Goal: Check status: Check status

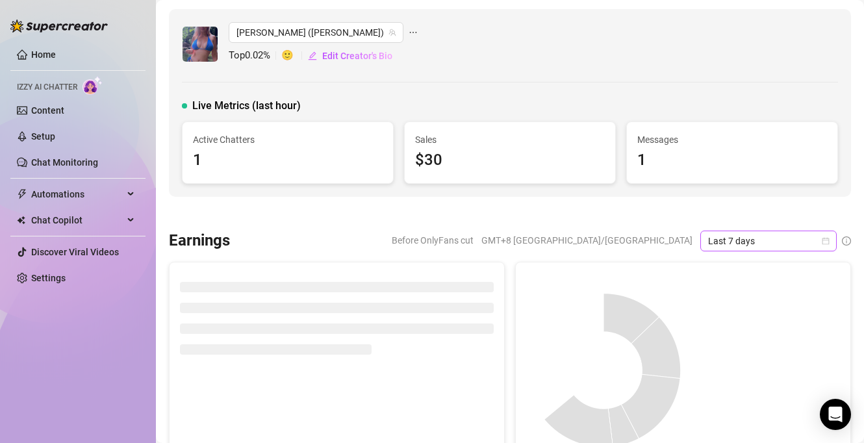
click at [750, 242] on span "Last 7 days" at bounding box center [768, 240] width 121 height 19
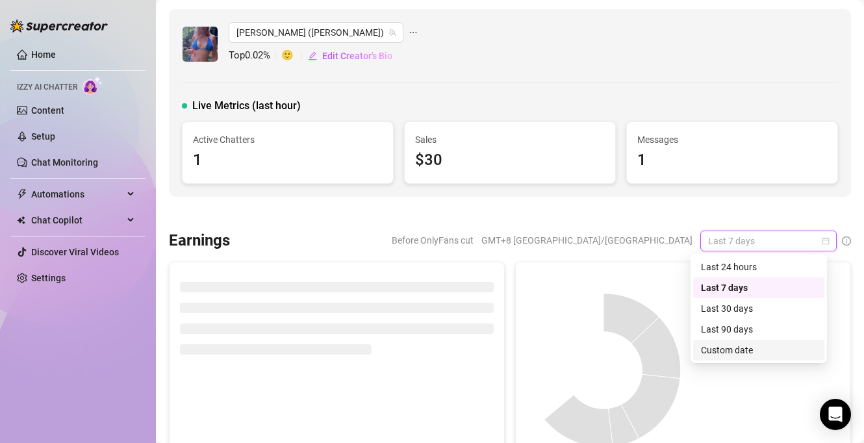
click at [735, 349] on div "Custom date" at bounding box center [759, 350] width 116 height 14
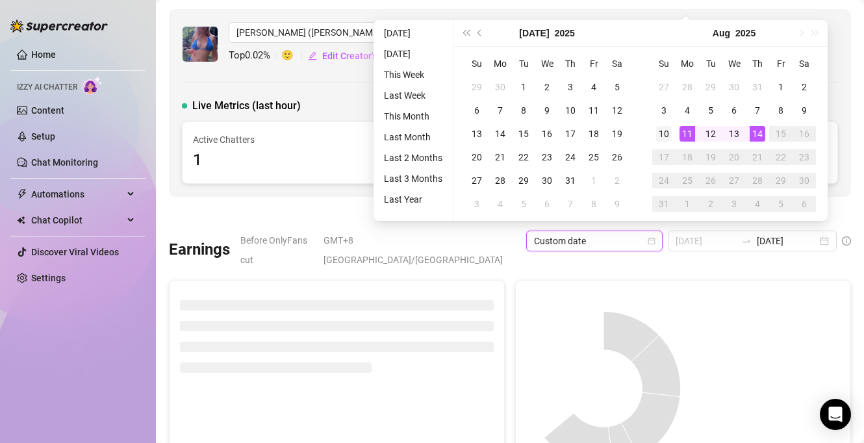
type input "[DATE]"
click at [661, 133] on div "10" at bounding box center [664, 134] width 16 height 16
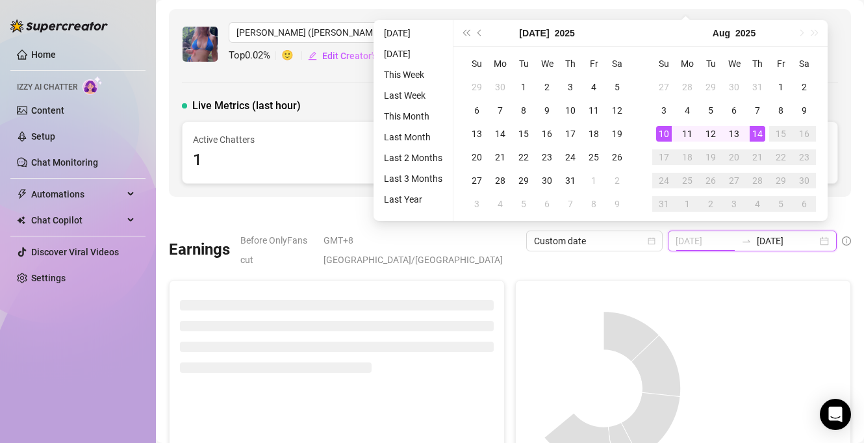
type input "[DATE]"
click at [755, 136] on div "14" at bounding box center [758, 134] width 16 height 16
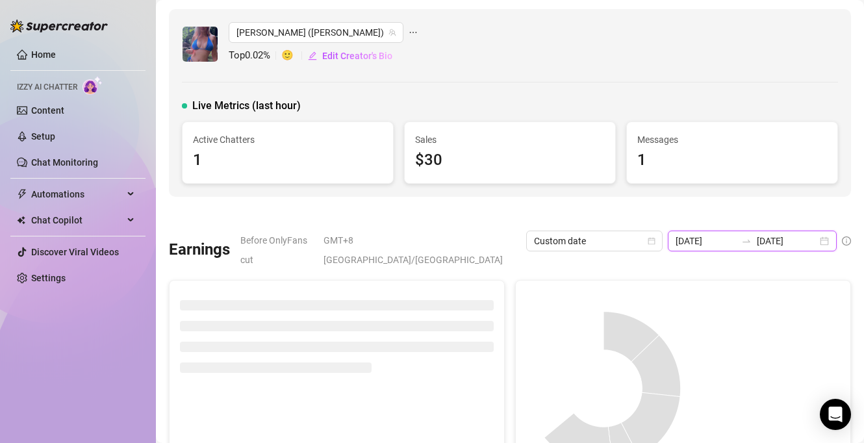
click at [708, 236] on input "[DATE]" at bounding box center [706, 241] width 60 height 14
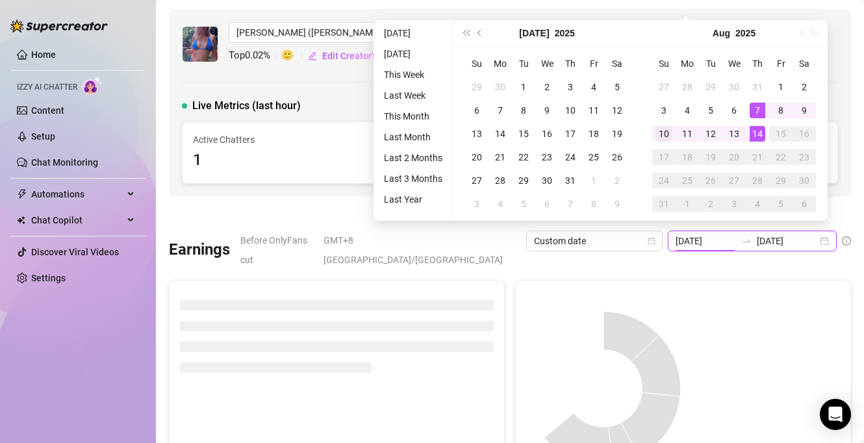
type input "[DATE]"
click at [659, 136] on div "10" at bounding box center [664, 134] width 16 height 16
type input "[DATE]"
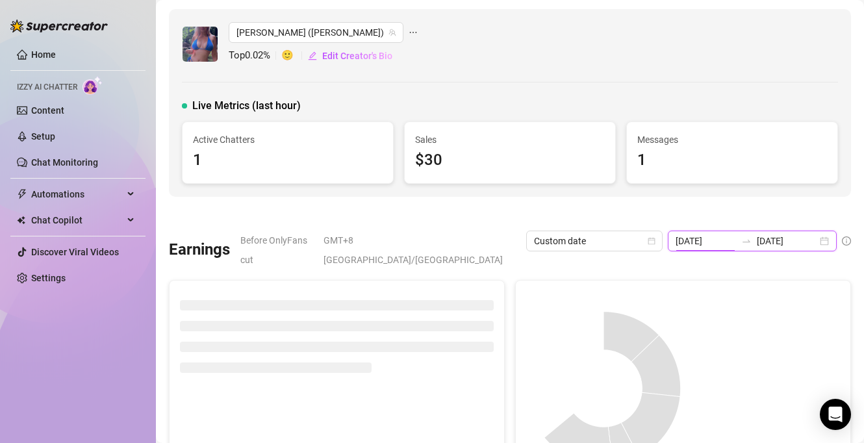
click at [682, 244] on input "[DATE]" at bounding box center [706, 241] width 60 height 14
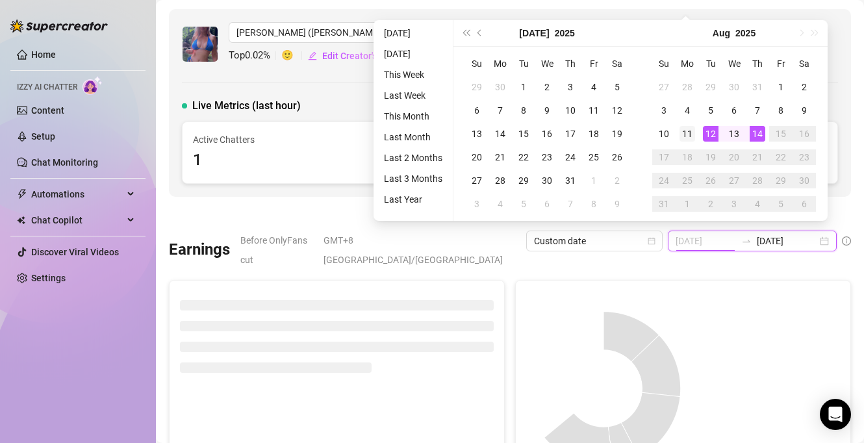
type input "[DATE]"
click at [689, 135] on div "11" at bounding box center [687, 134] width 16 height 16
type input "[DATE]"
click at [754, 138] on div "14" at bounding box center [758, 134] width 16 height 16
type input "[DATE]"
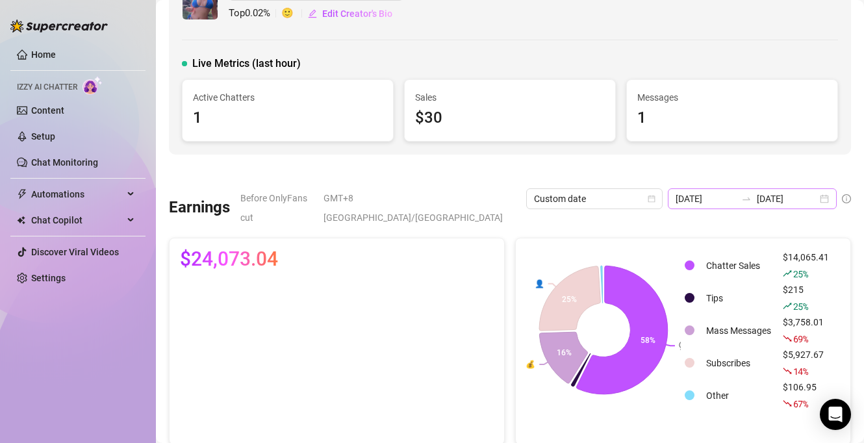
scroll to position [41, 0]
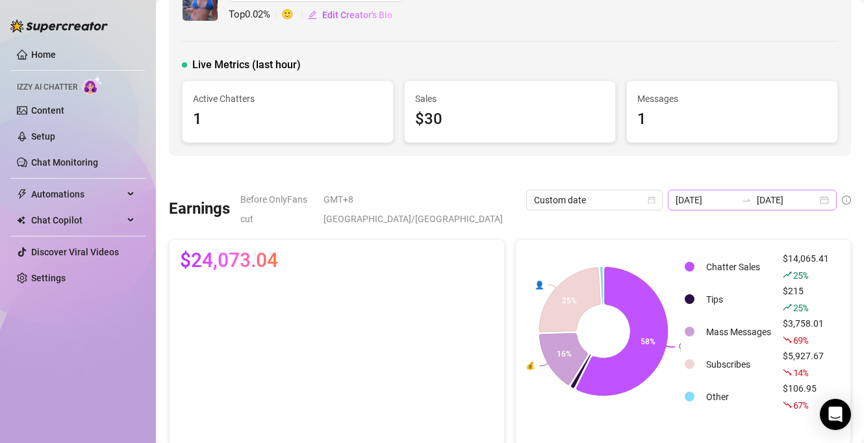
click at [741, 201] on icon "swap-right" at bounding box center [746, 200] width 10 height 10
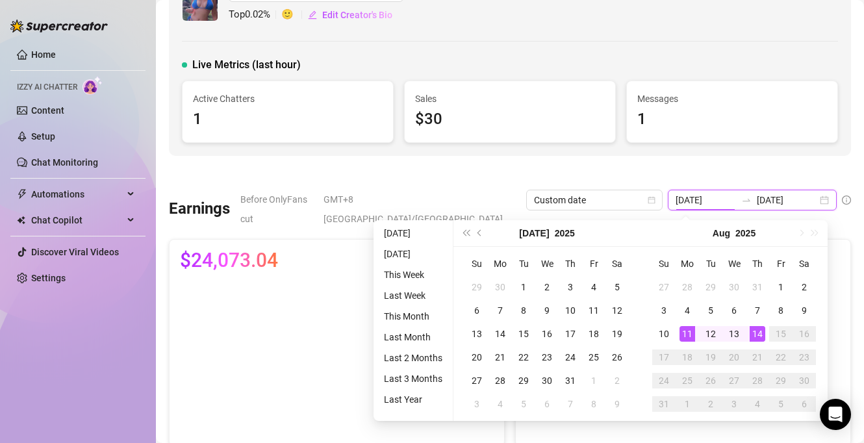
type input "[DATE]"
click at [757, 333] on div "14" at bounding box center [758, 334] width 16 height 16
click at [759, 335] on div "14" at bounding box center [758, 334] width 16 height 16
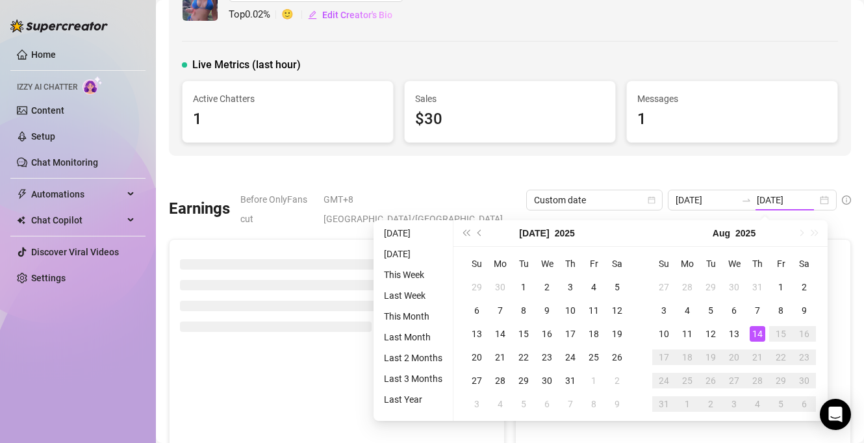
type input "[DATE]"
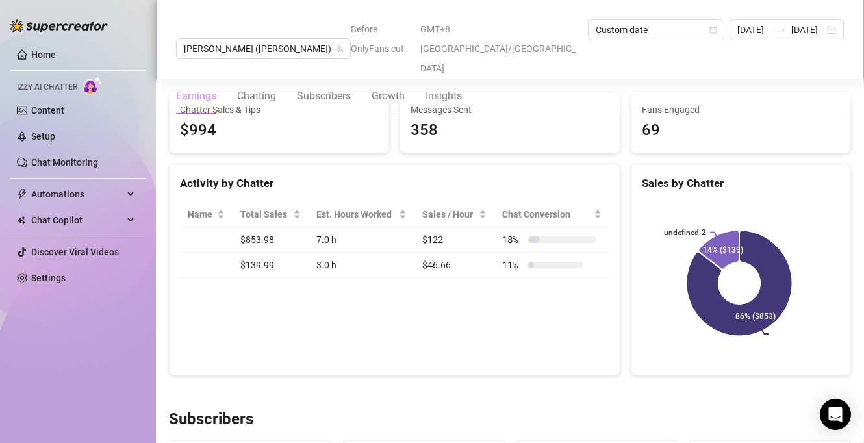
scroll to position [458, 0]
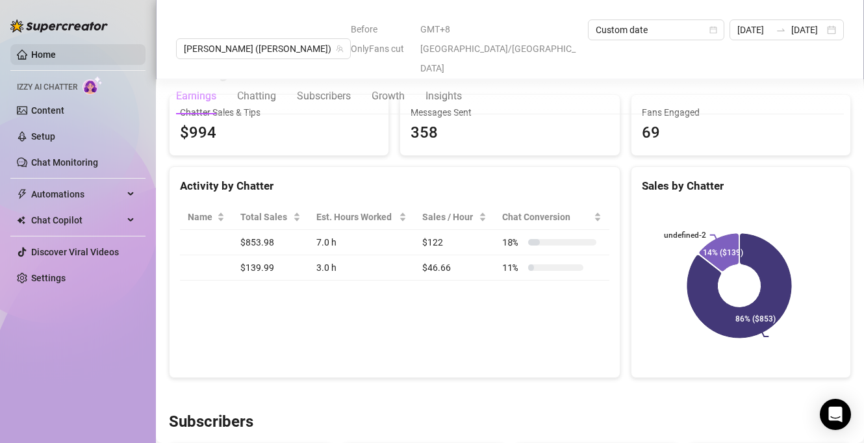
click at [56, 51] on link "Home" at bounding box center [43, 54] width 25 height 10
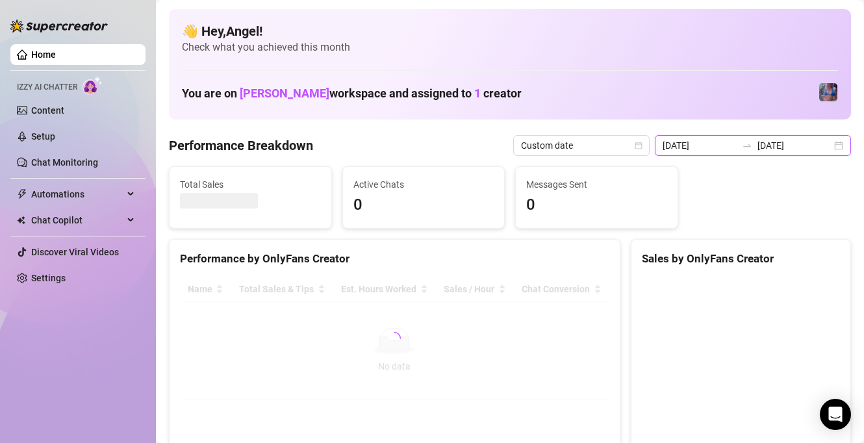
click at [735, 144] on input "[DATE]" at bounding box center [700, 145] width 74 height 14
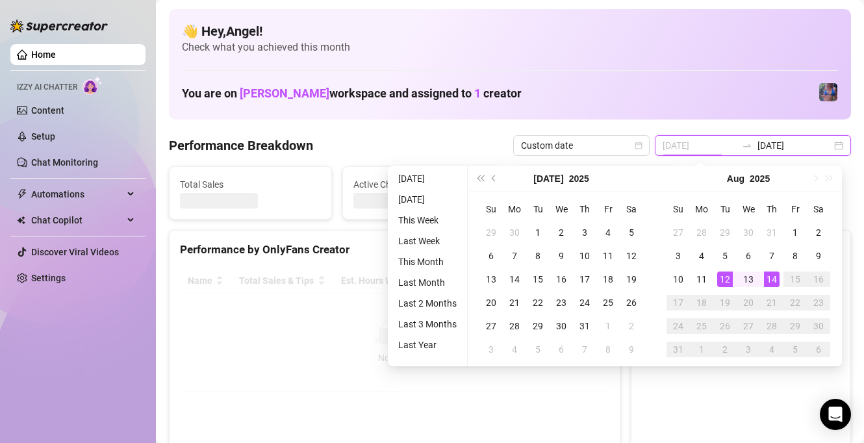
type input "[DATE]"
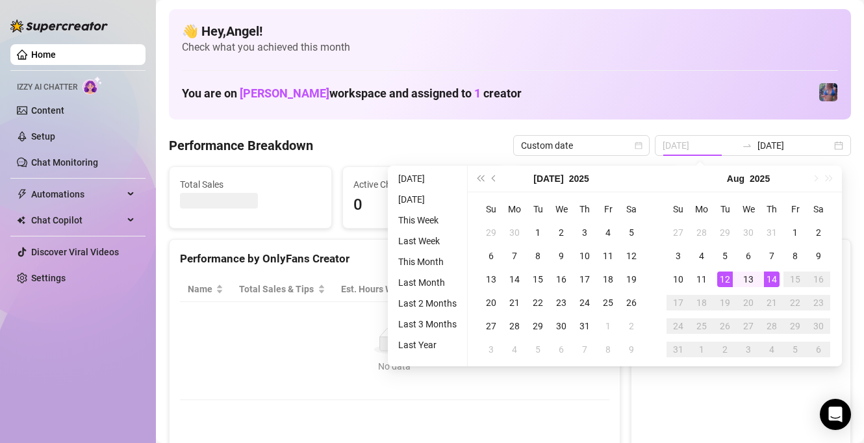
click at [718, 284] on div "12" at bounding box center [725, 280] width 16 height 16
type input "[DATE]"
click at [701, 276] on div "11" at bounding box center [702, 280] width 16 height 16
type input "[DATE]"
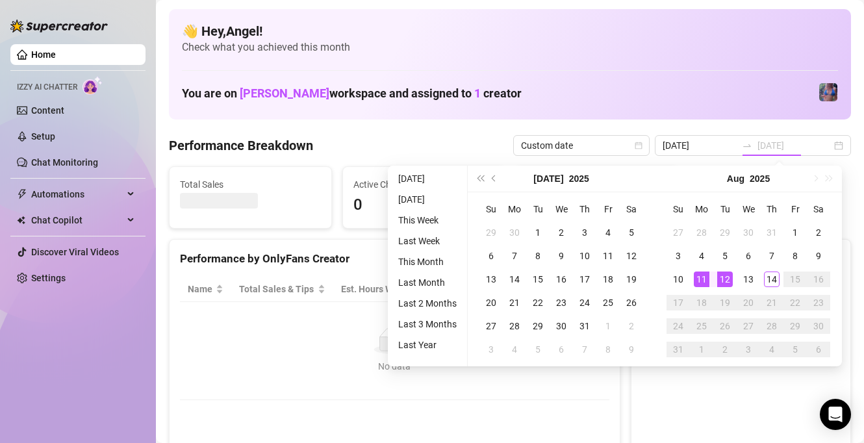
type input "[DATE]"
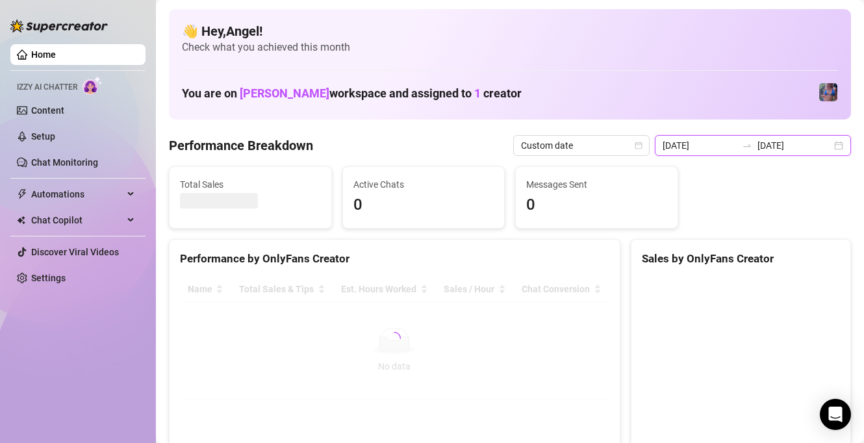
click at [716, 139] on input "[DATE]" at bounding box center [700, 145] width 74 height 14
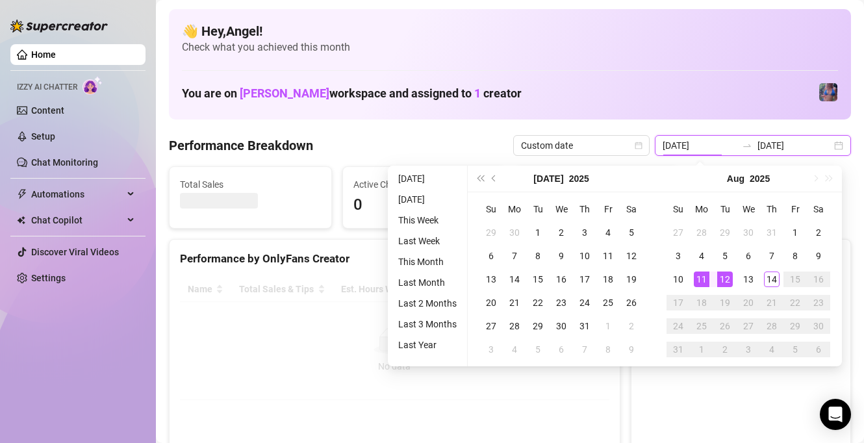
type input "[DATE]"
click at [706, 274] on div "11" at bounding box center [702, 280] width 16 height 16
type input "[DATE]"
click at [748, 283] on div "13" at bounding box center [748, 280] width 16 height 16
type input "[DATE]"
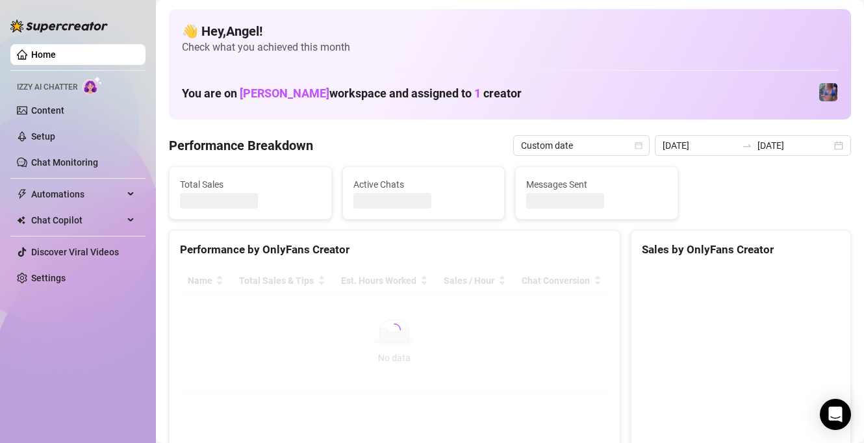
click at [842, 202] on div "Total Sales Active Chats Messages Sent" at bounding box center [510, 192] width 692 height 53
